Goal: Transaction & Acquisition: Purchase product/service

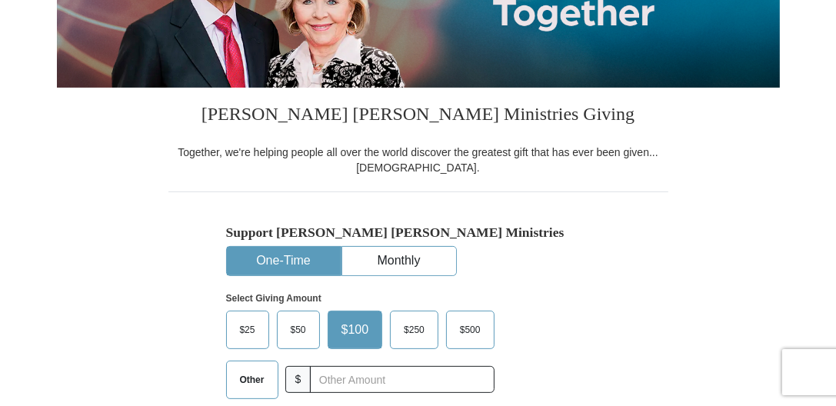
scroll to position [260, 0]
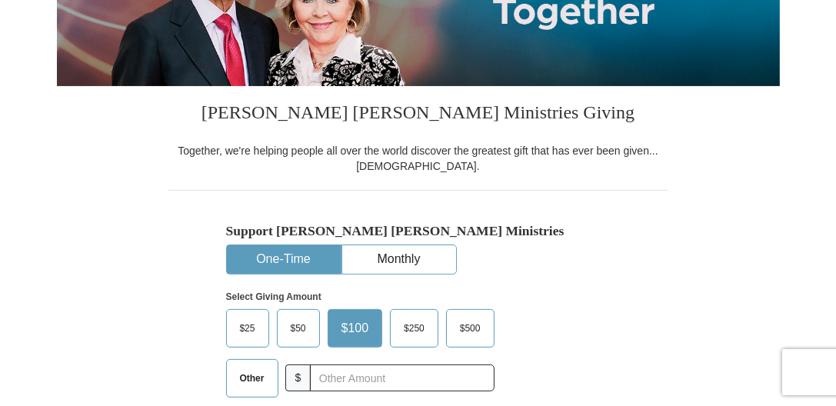
click at [274, 252] on button "One-Time" at bounding box center [284, 259] width 114 height 28
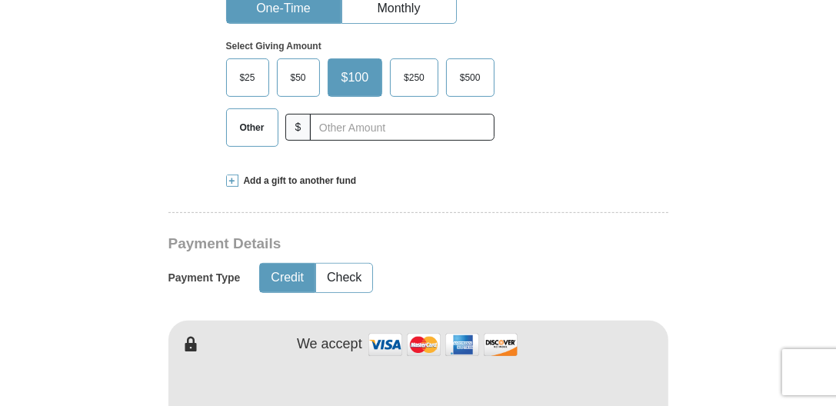
scroll to position [511, 0]
click at [235, 178] on span at bounding box center [232, 181] width 12 height 12
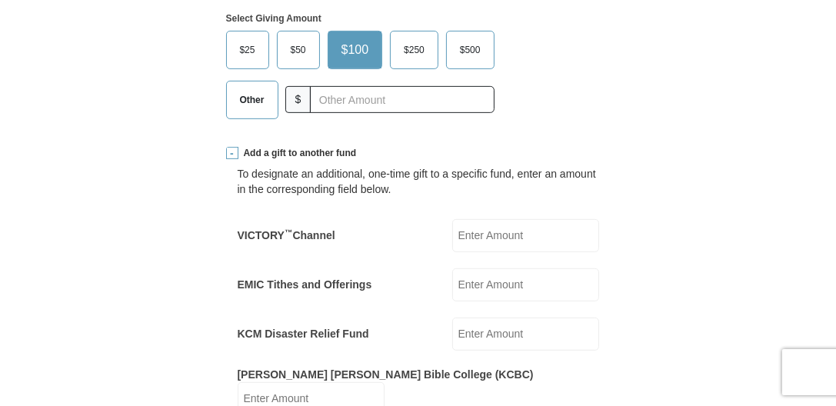
scroll to position [538, 0]
click at [257, 96] on span "Other" at bounding box center [252, 100] width 40 height 23
click at [0, 0] on input "Other" at bounding box center [0, 0] width 0 height 0
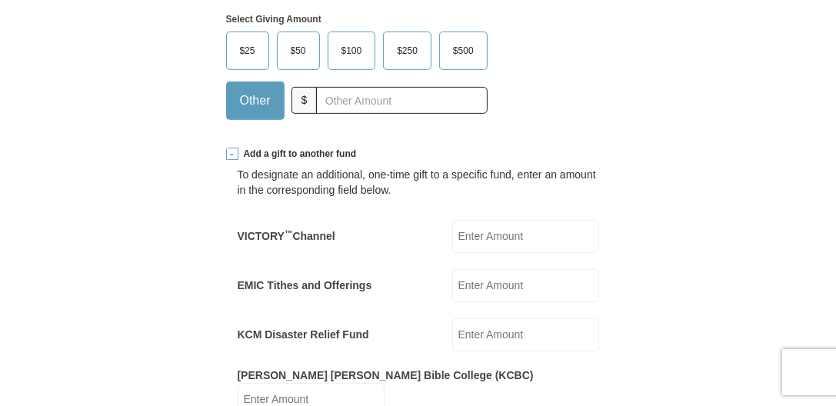
click at [257, 96] on span "Other" at bounding box center [255, 100] width 46 height 23
click at [0, 0] on input "Other" at bounding box center [0, 0] width 0 height 0
click at [235, 47] on span "$25" at bounding box center [247, 50] width 31 height 23
click at [0, 0] on input "$25" at bounding box center [0, 0] width 0 height 0
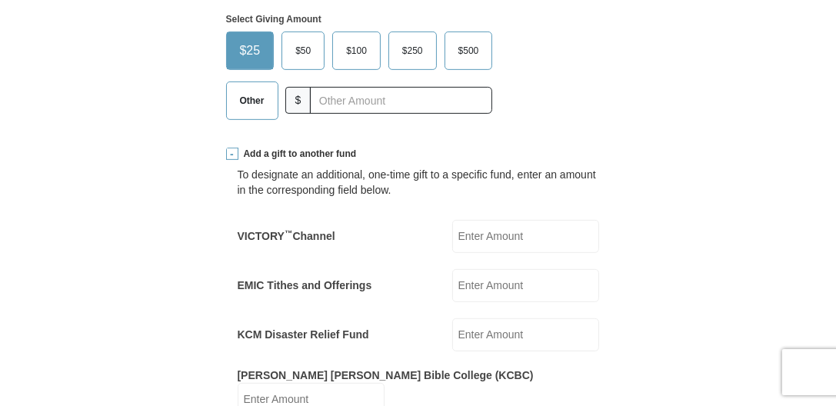
click at [254, 97] on span "Other" at bounding box center [252, 100] width 40 height 23
click at [0, 0] on input "Other" at bounding box center [0, 0] width 0 height 0
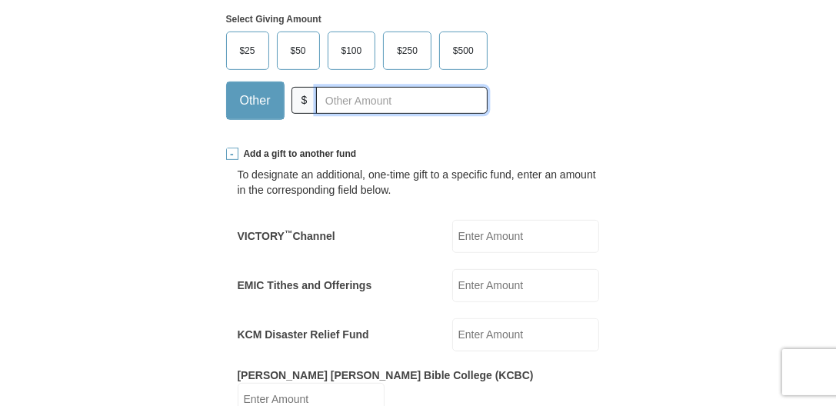
click at [334, 95] on input "text" at bounding box center [401, 100] width 171 height 27
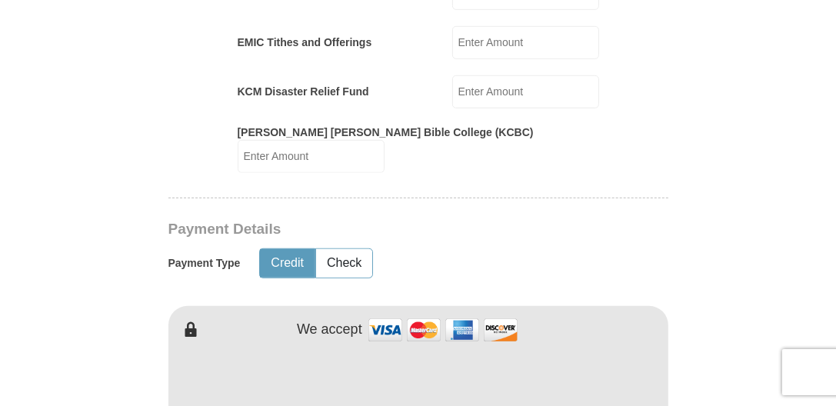
scroll to position [789, 0]
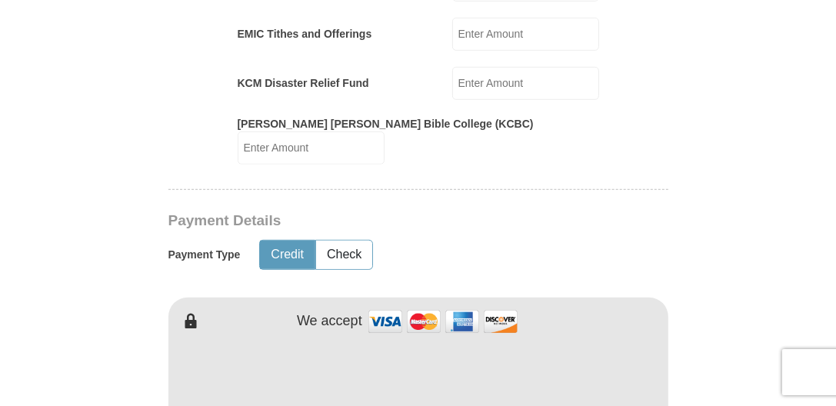
type input "60.00"
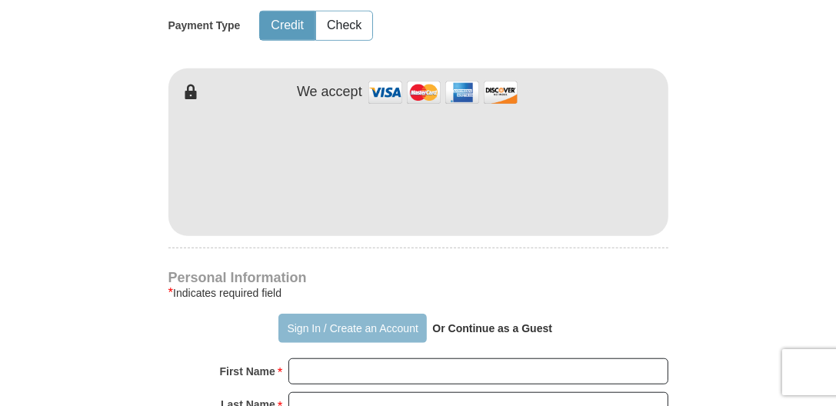
scroll to position [1041, 0]
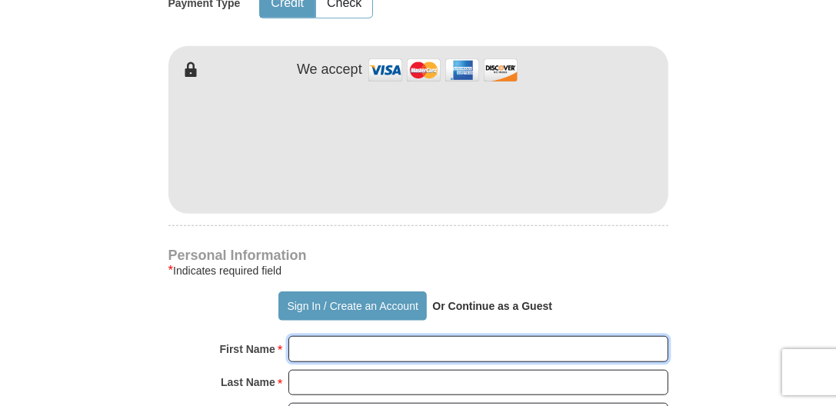
click at [313, 336] on input "First Name *" at bounding box center [478, 349] width 380 height 26
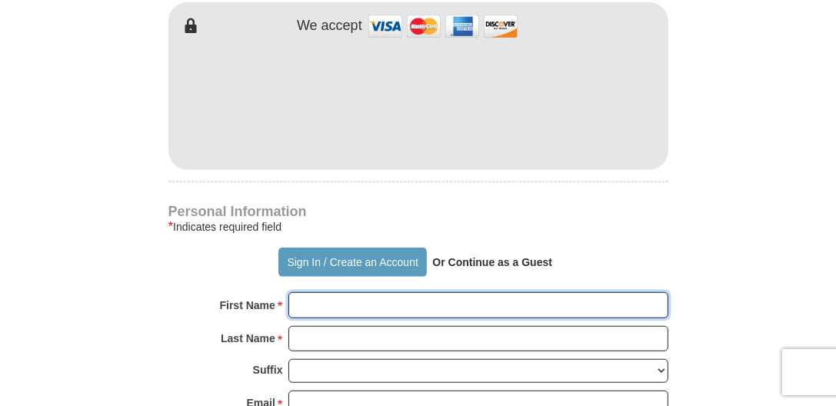
scroll to position [1087, 0]
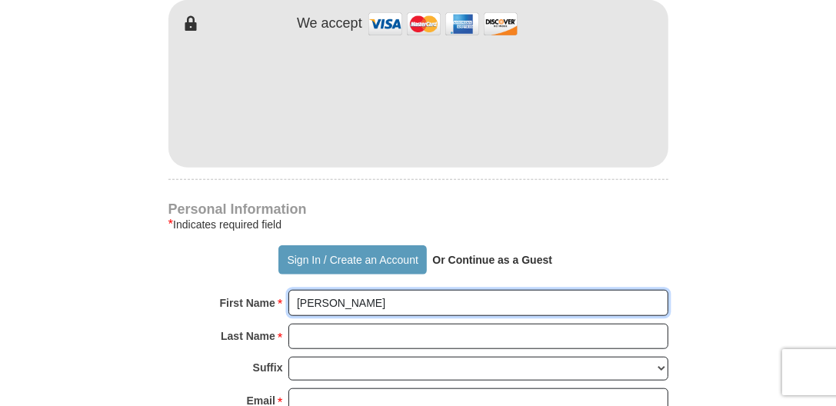
type input "[PERSON_NAME]"
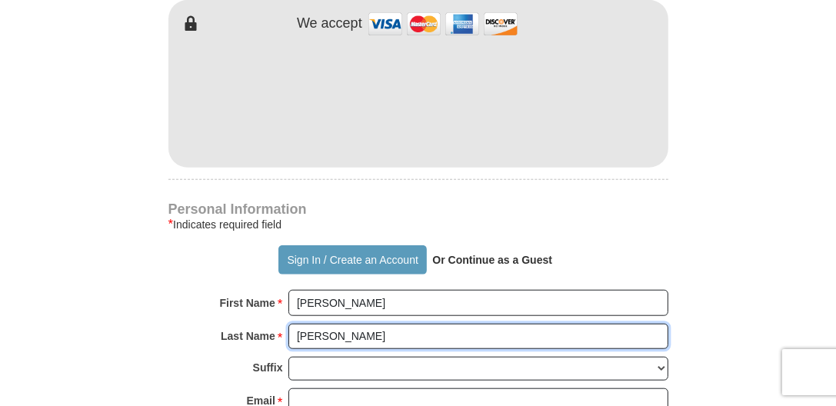
type input "[PERSON_NAME]"
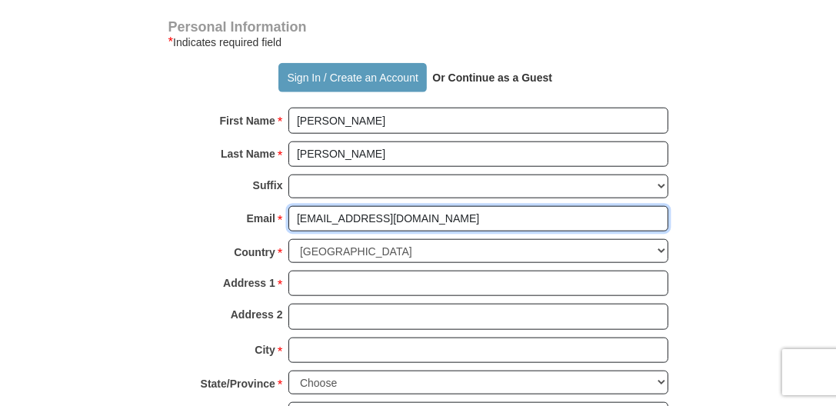
scroll to position [1270, 0]
type input "[EMAIL_ADDRESS][DOMAIN_NAME]"
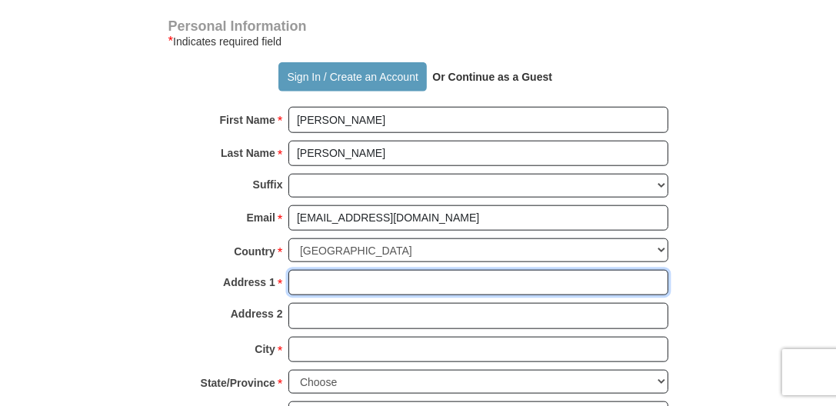
click at [318, 270] on input "Address 1 *" at bounding box center [478, 283] width 380 height 26
type input "[STREET_ADDRESS]"
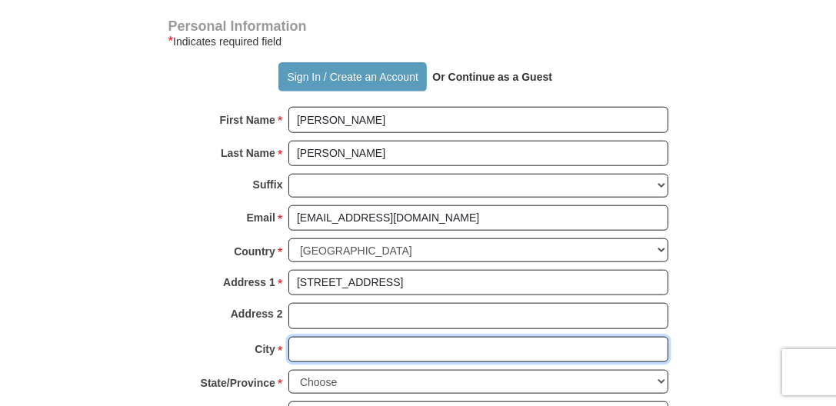
type input "Aurora"
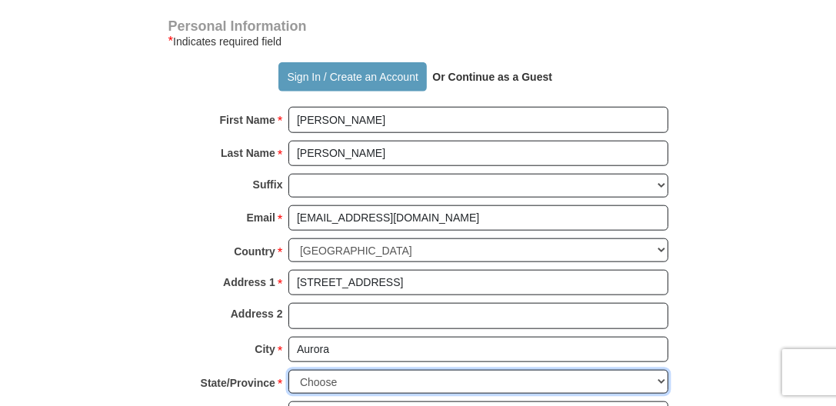
select select "OR"
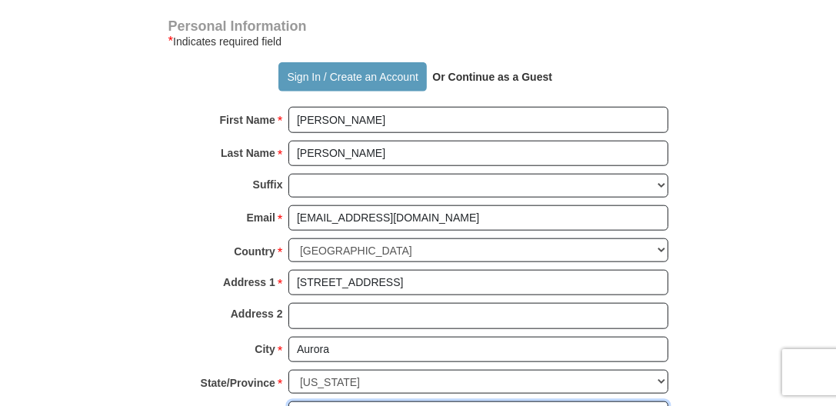
type input "97002"
type input "5039993450"
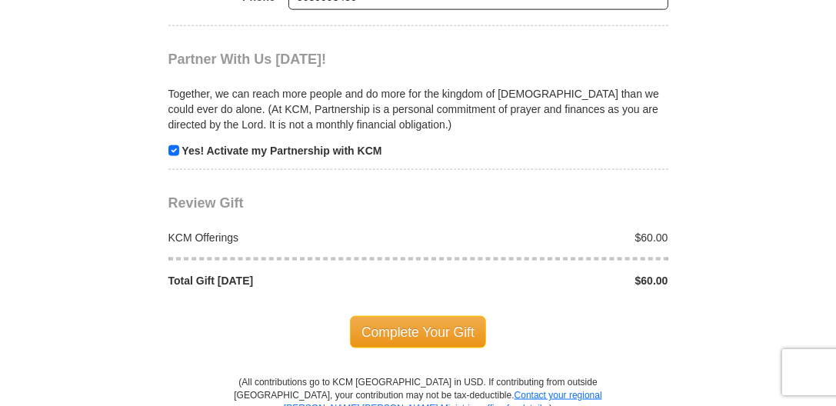
scroll to position [1728, 0]
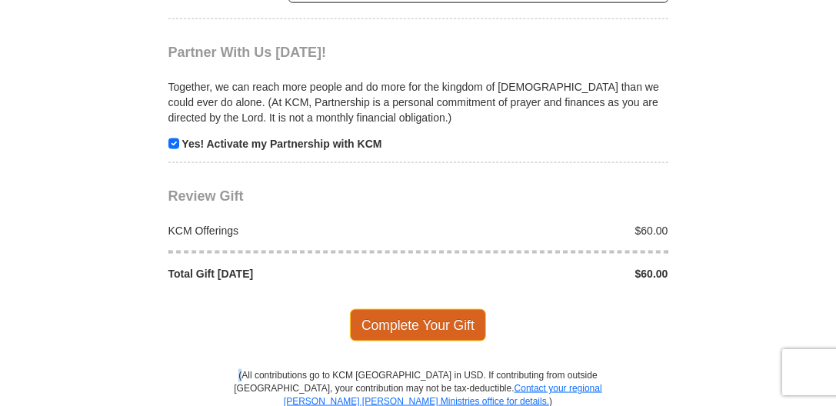
click at [429, 309] on span "Complete Your Gift" at bounding box center [418, 325] width 136 height 32
